Goal: Task Accomplishment & Management: Manage account settings

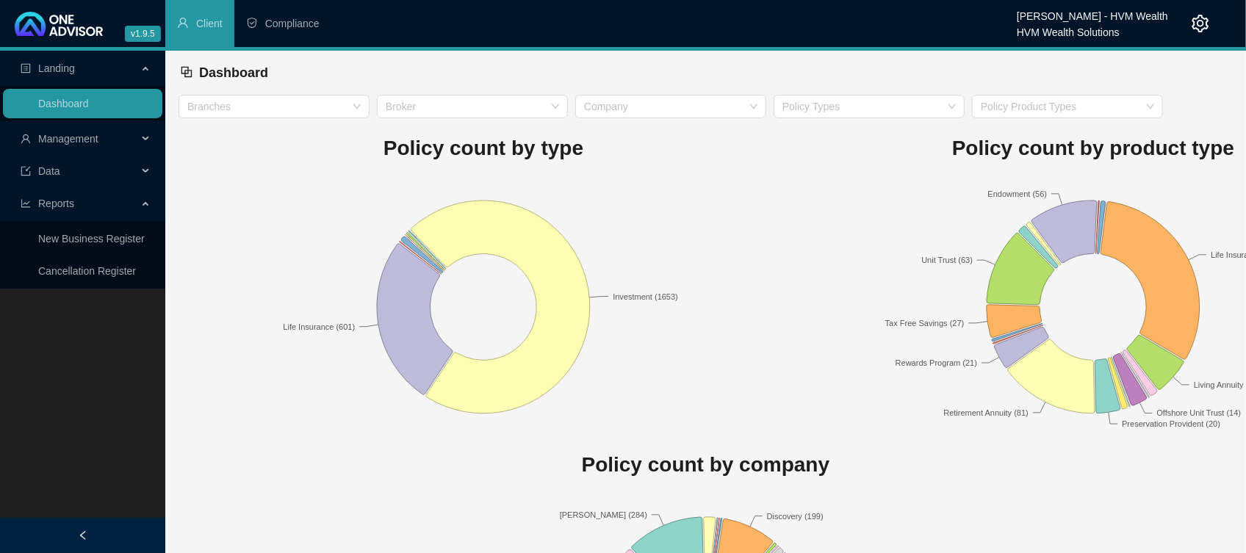
click at [73, 136] on span "Management" at bounding box center [68, 139] width 60 height 12
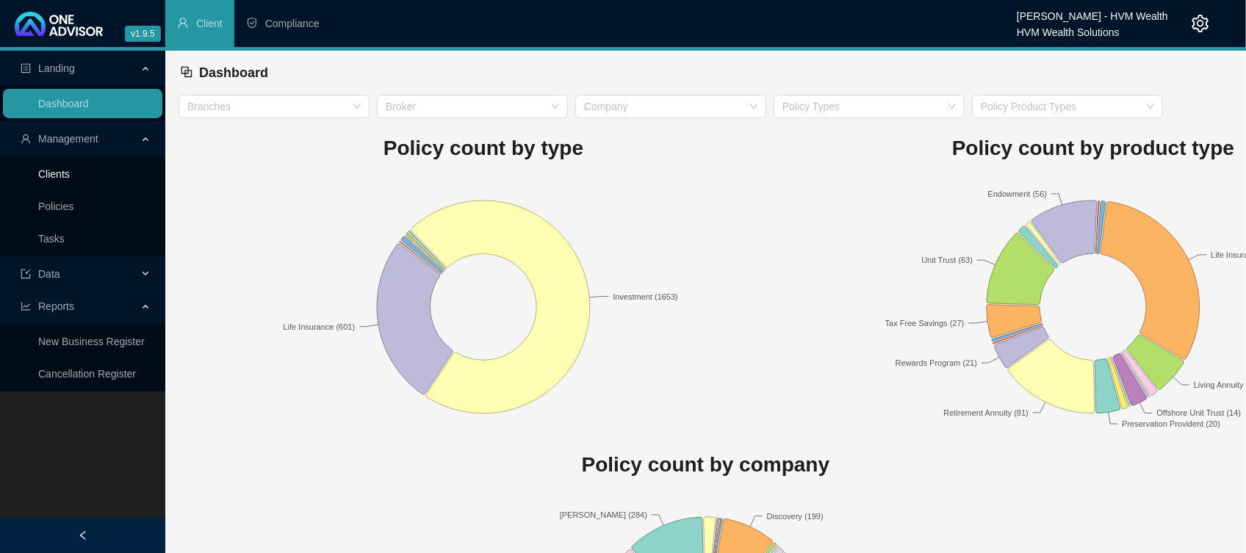
click at [70, 173] on link "Clients" at bounding box center [54, 174] width 32 height 12
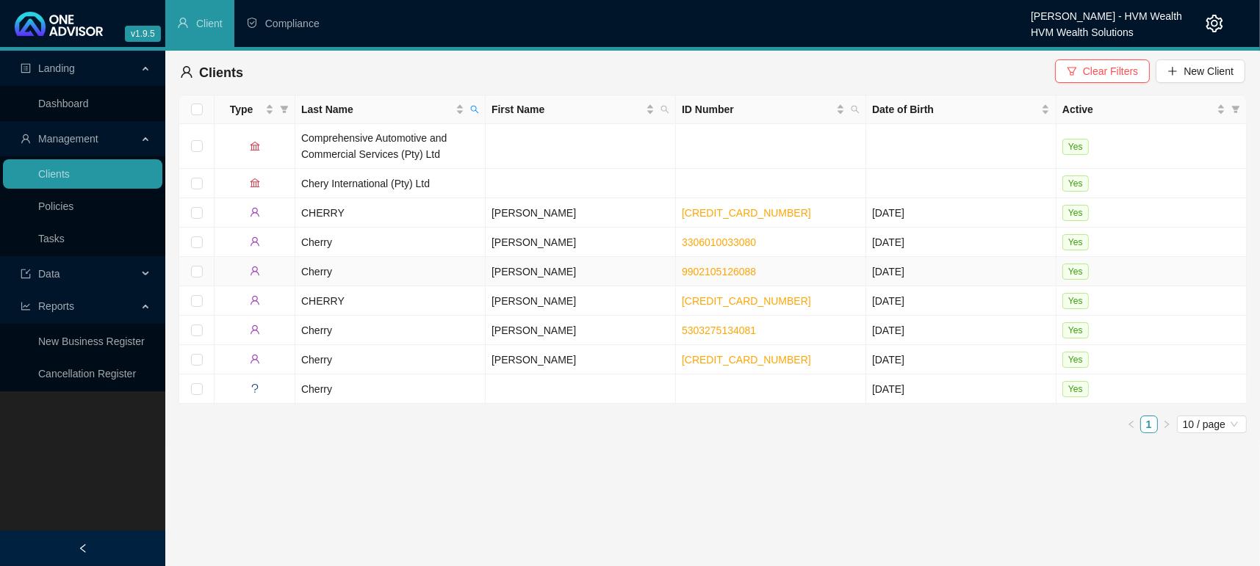
click at [303, 264] on td "Cherry" at bounding box center [390, 271] width 190 height 29
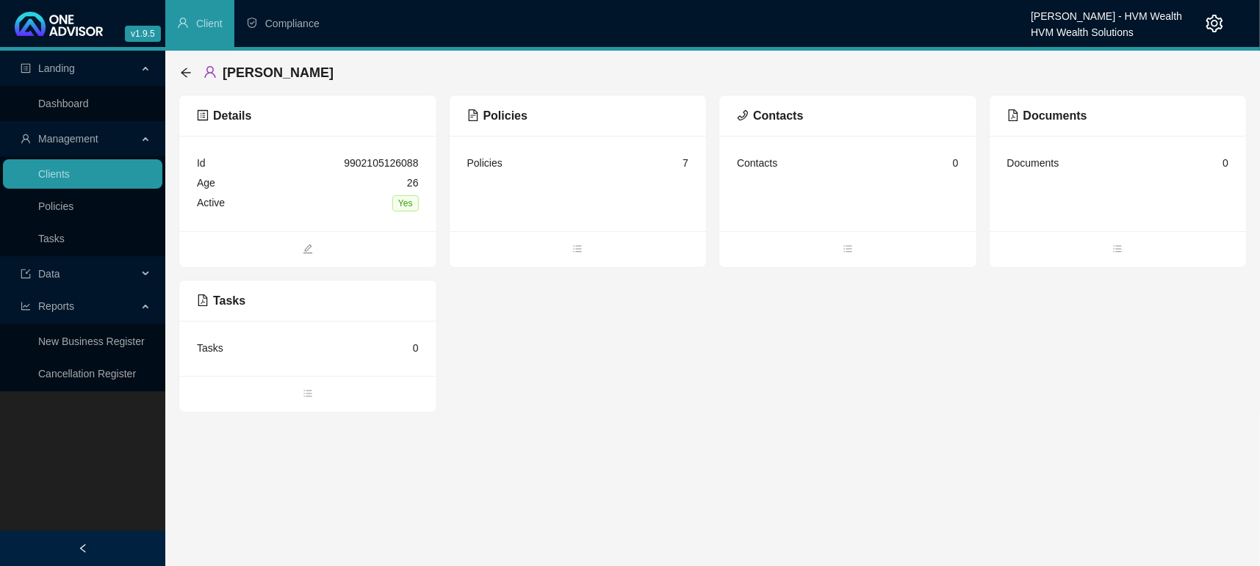
click at [581, 228] on div "Policies 7" at bounding box center [578, 184] width 257 height 96
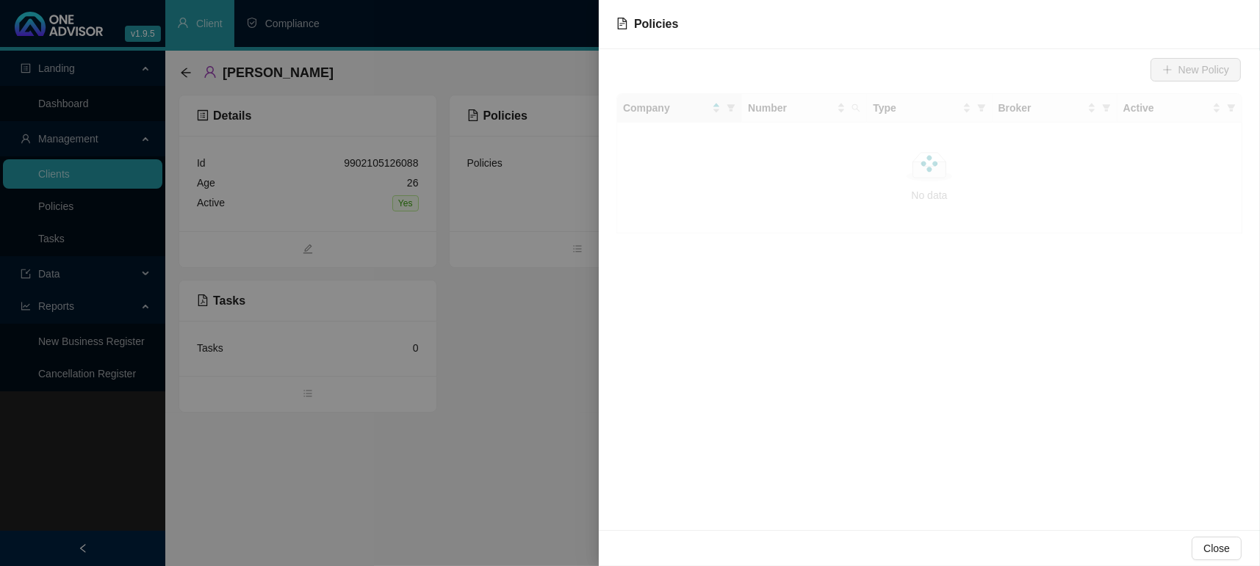
click at [577, 251] on div at bounding box center [630, 283] width 1260 height 566
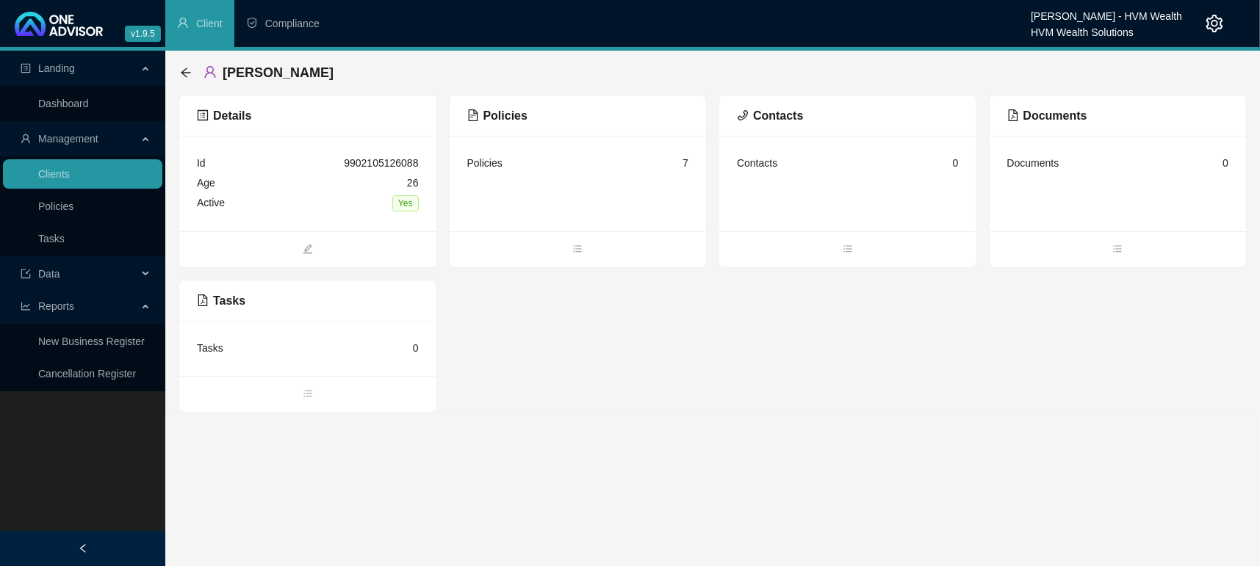
click at [577, 251] on icon "bars" at bounding box center [578, 248] width 8 height 7
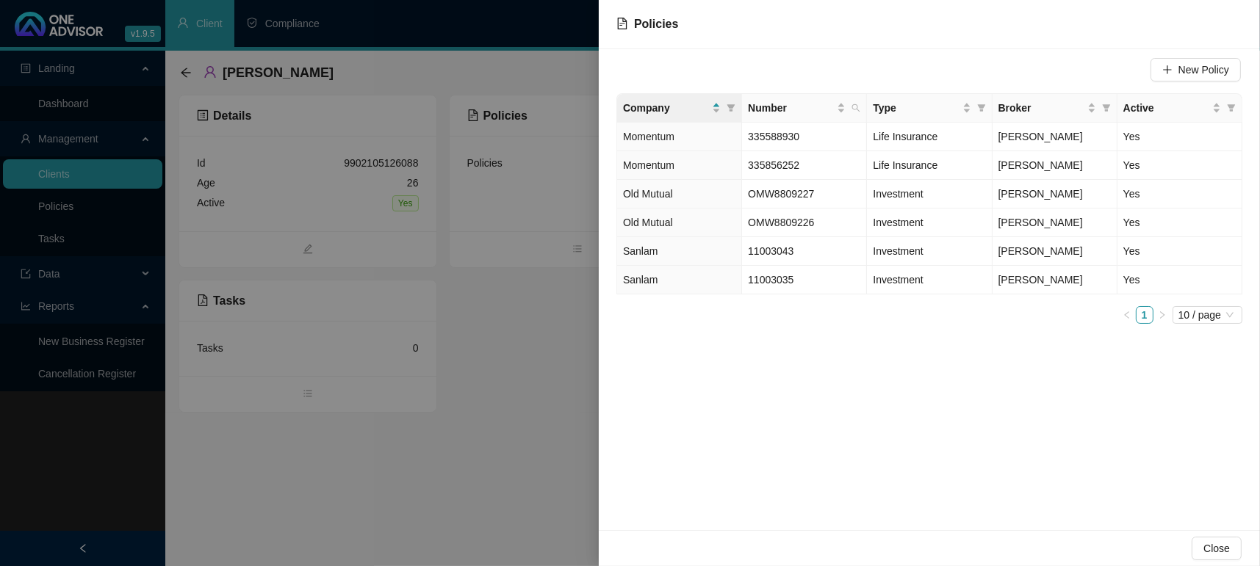
click at [1248, 547] on div "Close" at bounding box center [929, 548] width 661 height 36
click at [1217, 544] on span "Close" at bounding box center [1216, 549] width 26 height 16
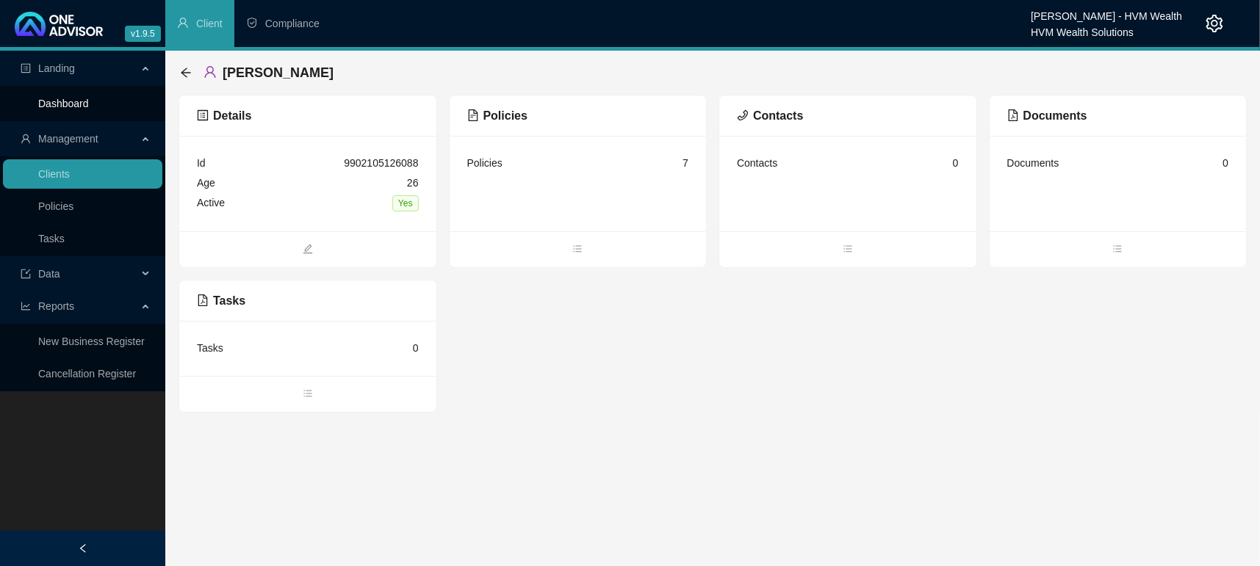
click at [48, 99] on link "Dashboard" at bounding box center [63, 104] width 51 height 12
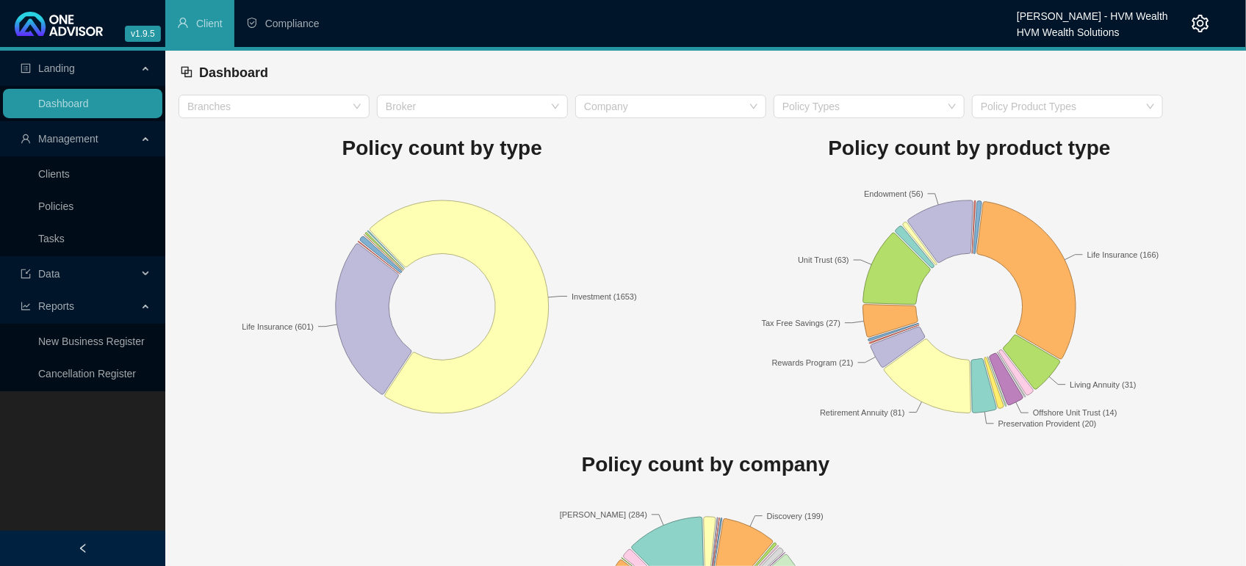
click at [827, 84] on div "Dashboard" at bounding box center [705, 73] width 1051 height 32
click at [46, 180] on link "Clients" at bounding box center [54, 174] width 32 height 12
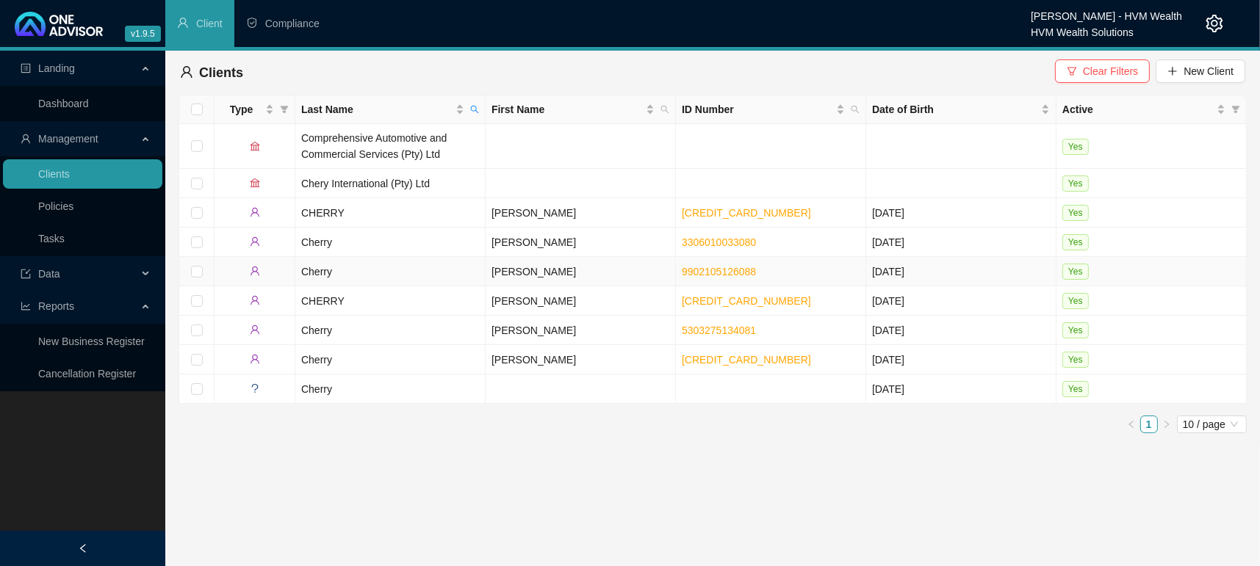
click at [314, 268] on td "Cherry" at bounding box center [390, 271] width 190 height 29
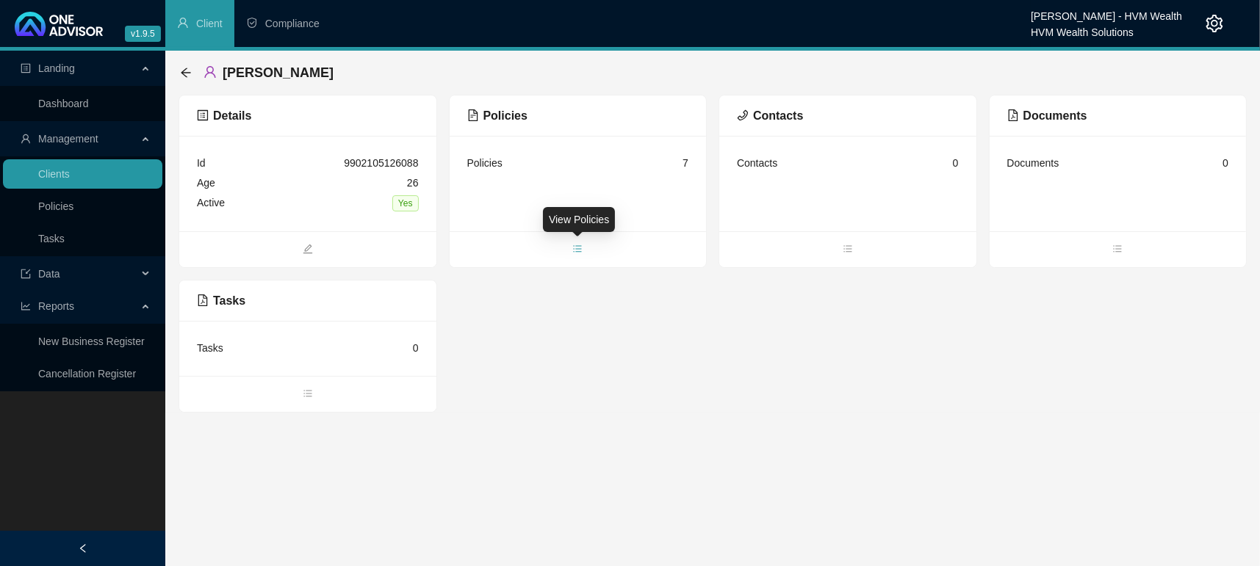
click at [582, 247] on icon "bars" at bounding box center [577, 249] width 10 height 10
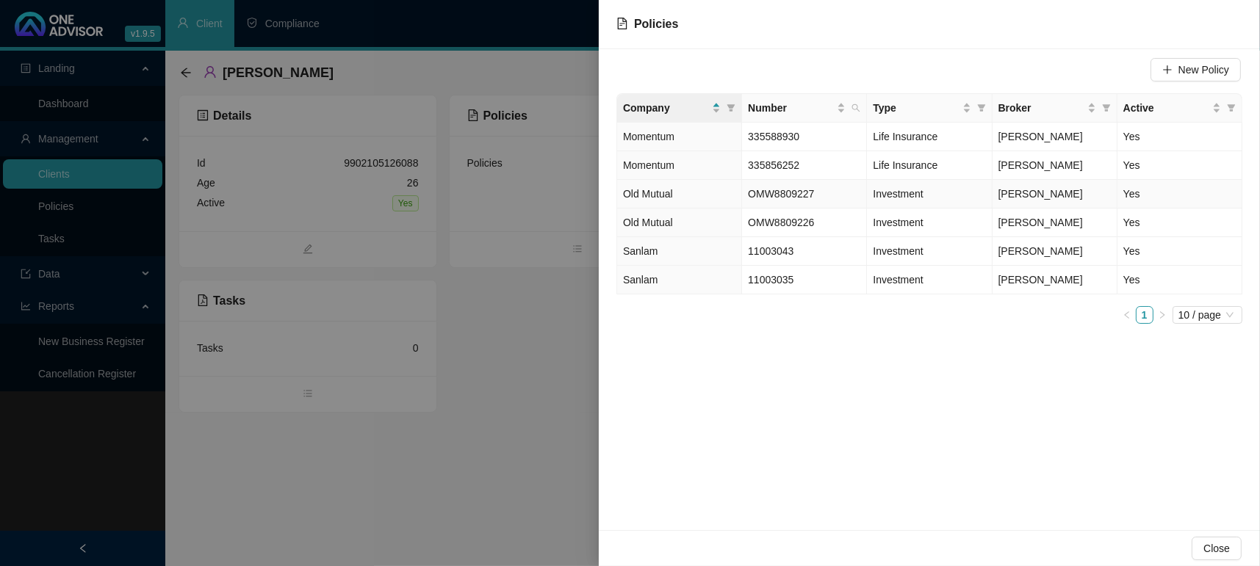
click at [671, 198] on span "Old Mutual" at bounding box center [648, 194] width 50 height 12
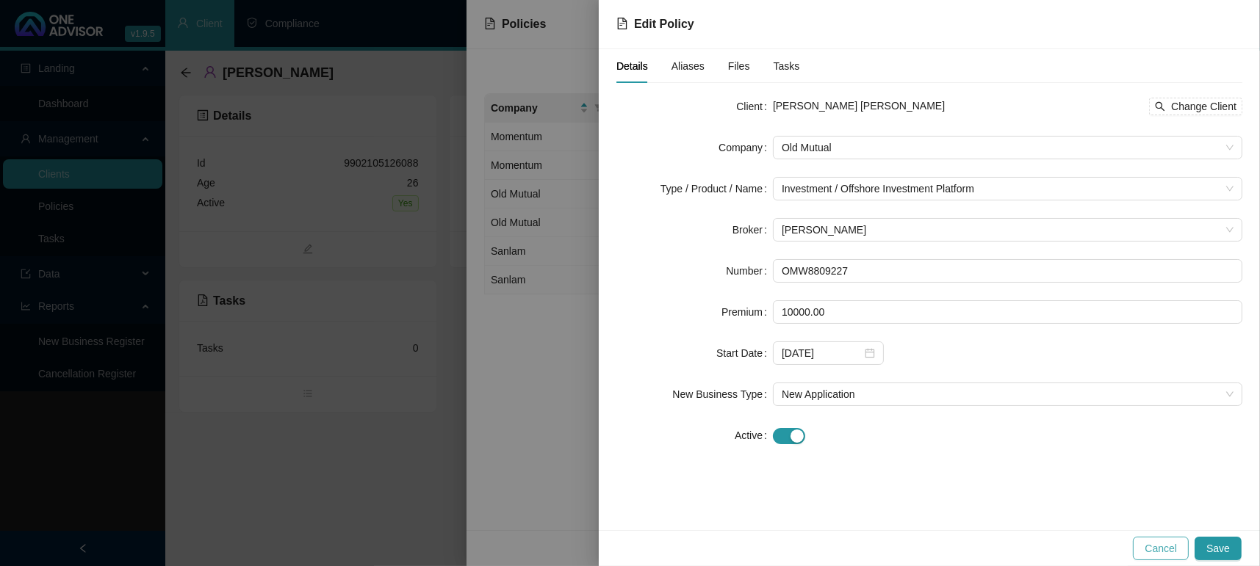
click at [1150, 548] on span "Cancel" at bounding box center [1161, 549] width 32 height 16
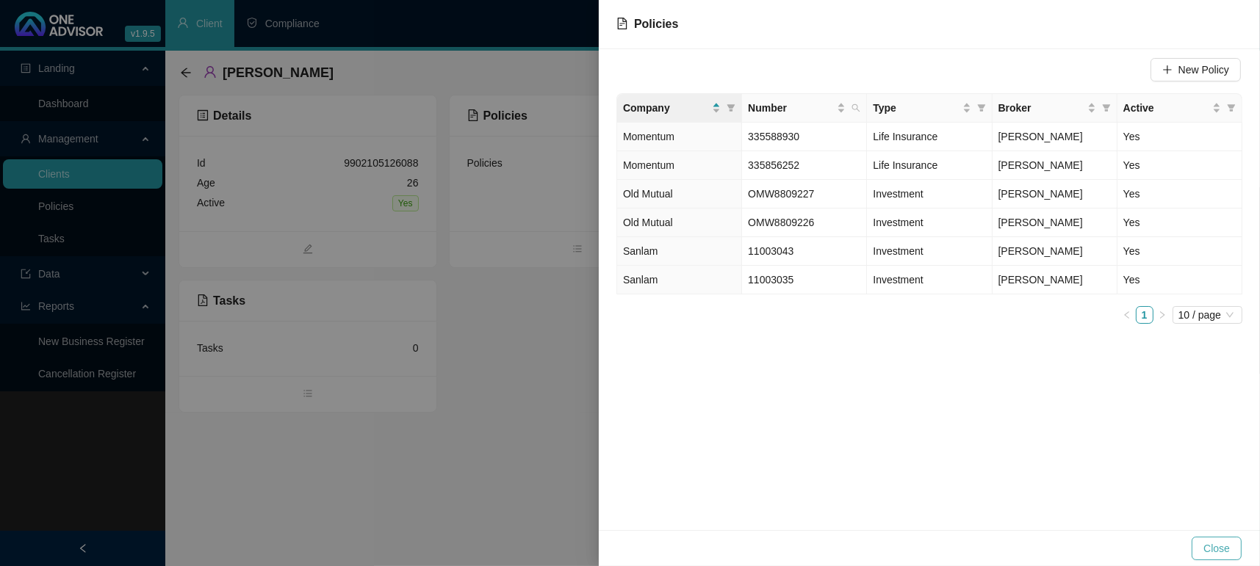
click at [1204, 540] on button "Close" at bounding box center [1217, 549] width 50 height 24
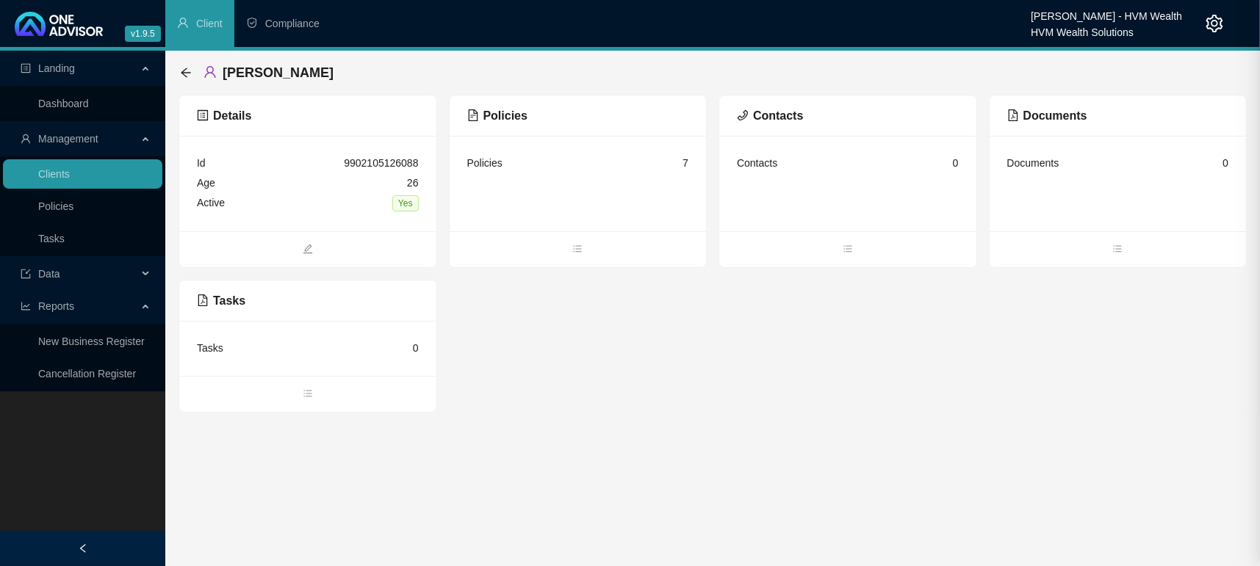
click at [540, 450] on div at bounding box center [630, 283] width 1260 height 566
click at [89, 98] on link "Dashboard" at bounding box center [63, 104] width 51 height 12
